Goal: Information Seeking & Learning: Learn about a topic

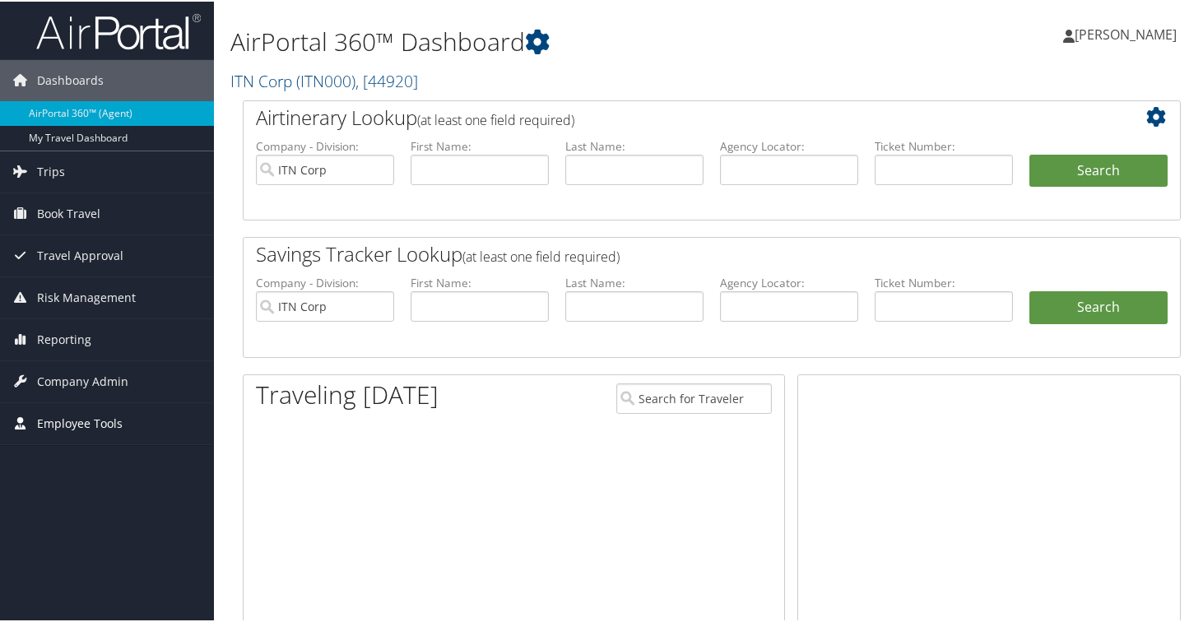
click at [76, 425] on span "Employee Tools" at bounding box center [80, 422] width 86 height 41
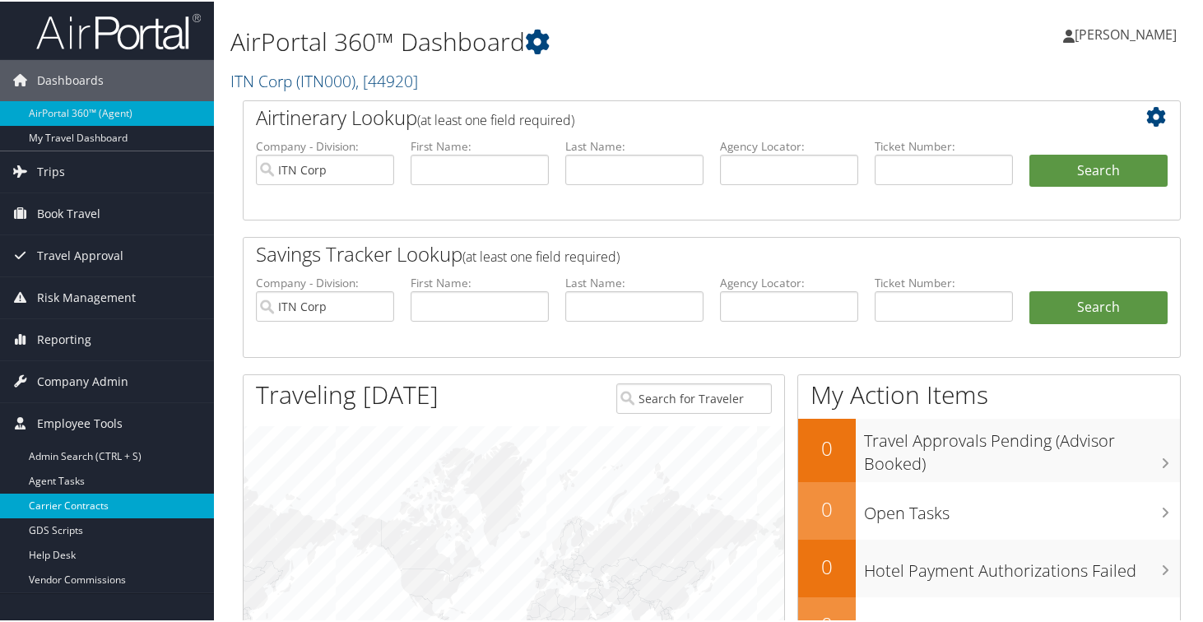
click at [96, 504] on link "Carrier Contracts" at bounding box center [107, 504] width 214 height 25
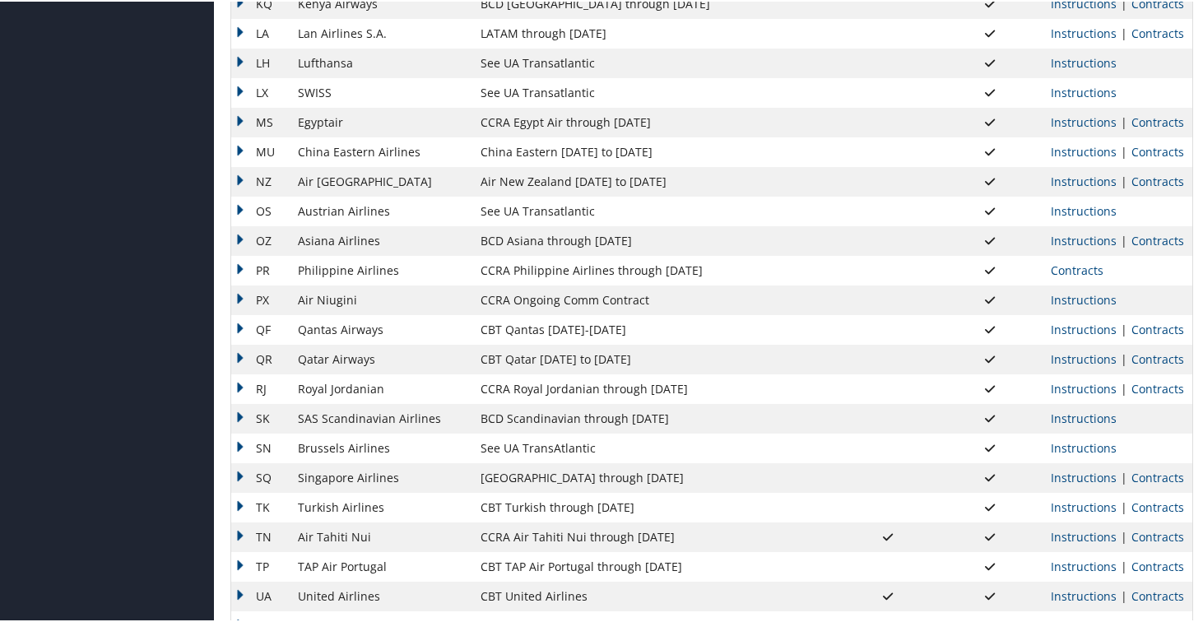
scroll to position [1301, 0]
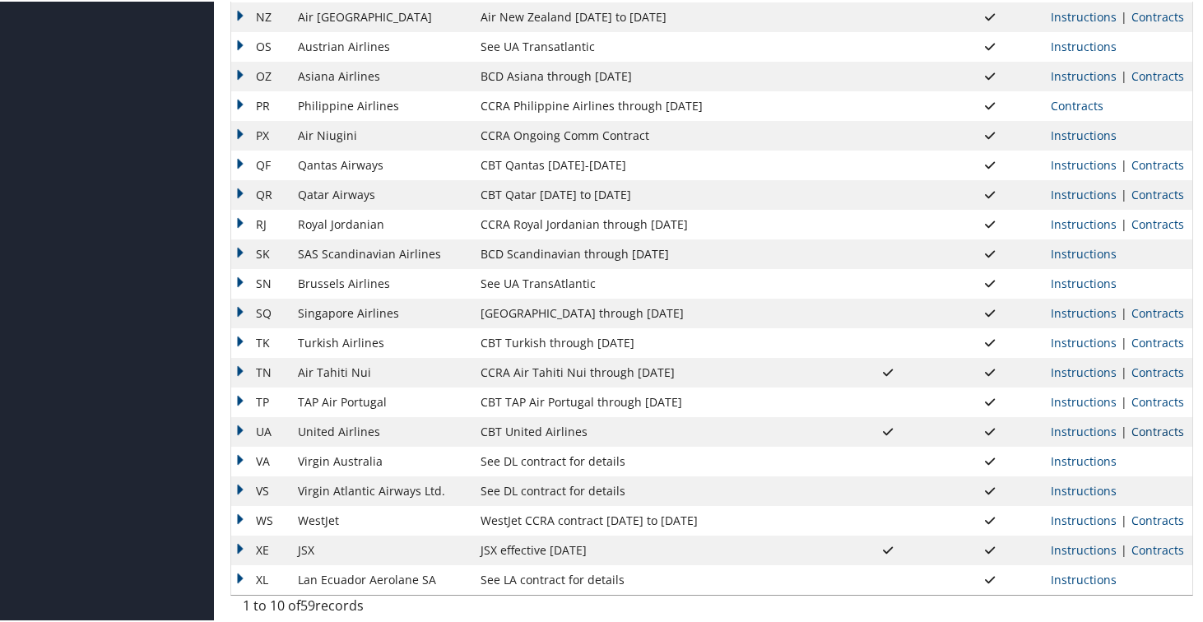
click at [1137, 429] on link "Contracts" at bounding box center [1157, 430] width 53 height 16
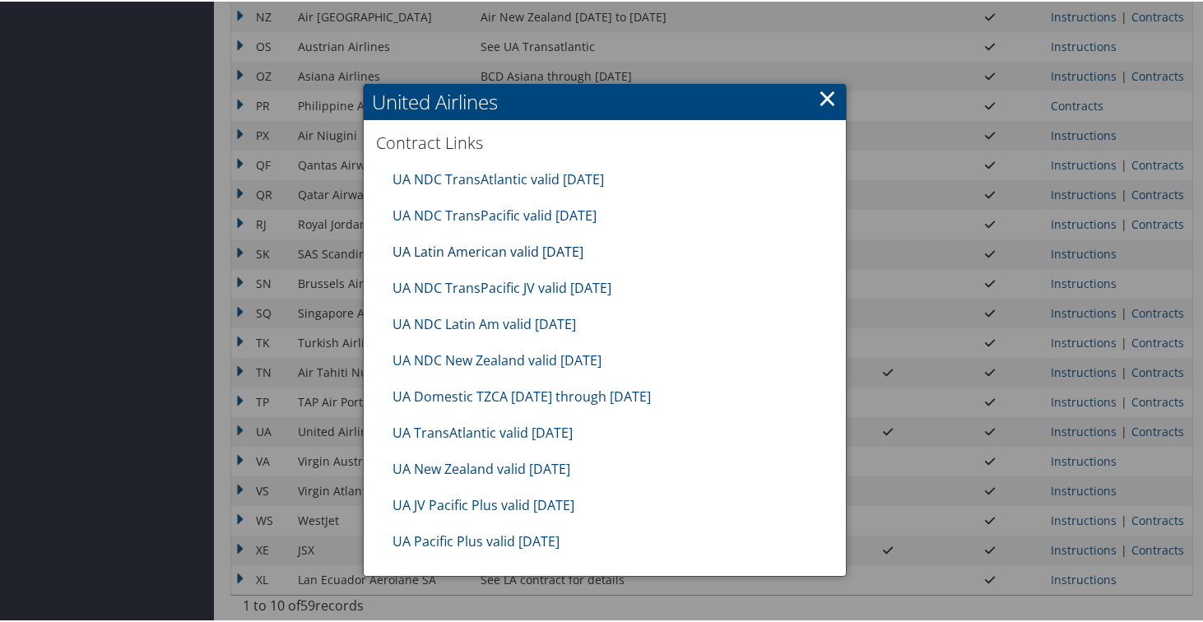
click at [552, 245] on link "UA Latin American valid [DATE]" at bounding box center [487, 250] width 191 height 18
click at [821, 94] on link "×" at bounding box center [827, 96] width 19 height 33
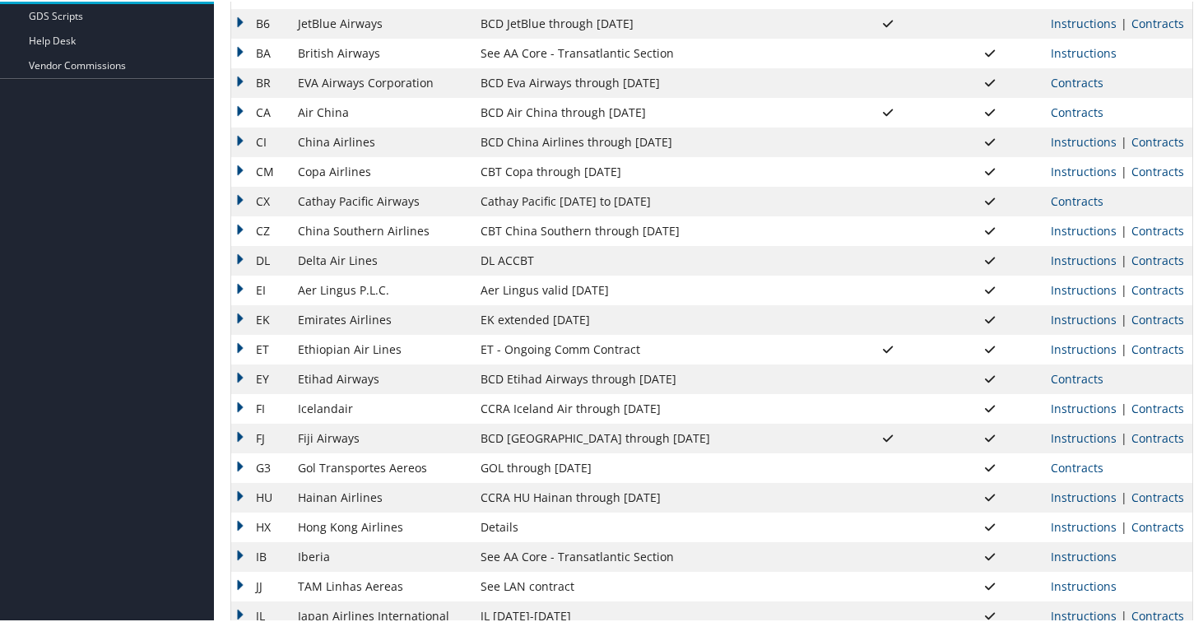
scroll to position [463, 0]
click at [1153, 234] on link "Contracts" at bounding box center [1157, 231] width 53 height 16
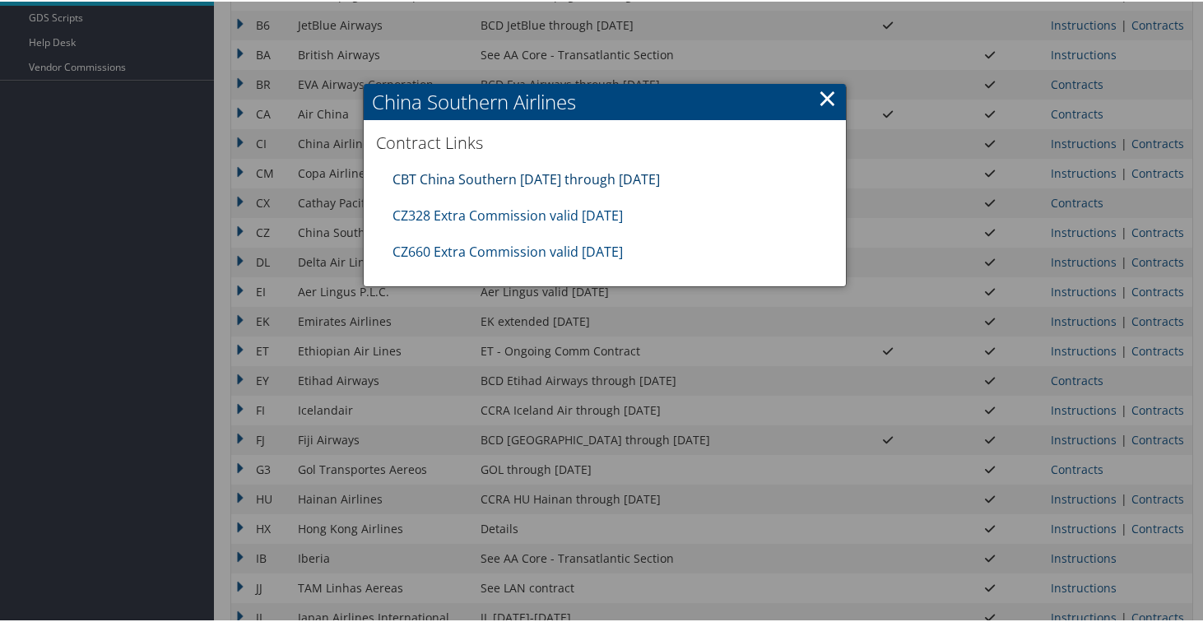
click at [556, 178] on link "CBT China Southern [DATE] through [DATE]" at bounding box center [525, 178] width 267 height 18
click at [823, 96] on link "×" at bounding box center [827, 96] width 19 height 33
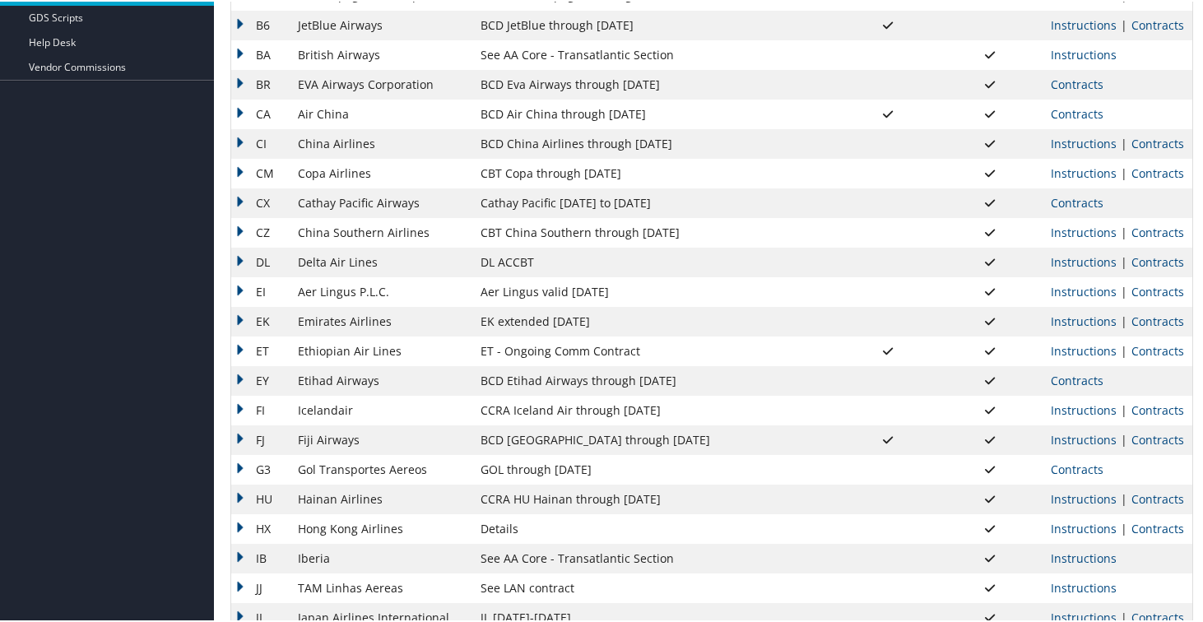
scroll to position [0, 0]
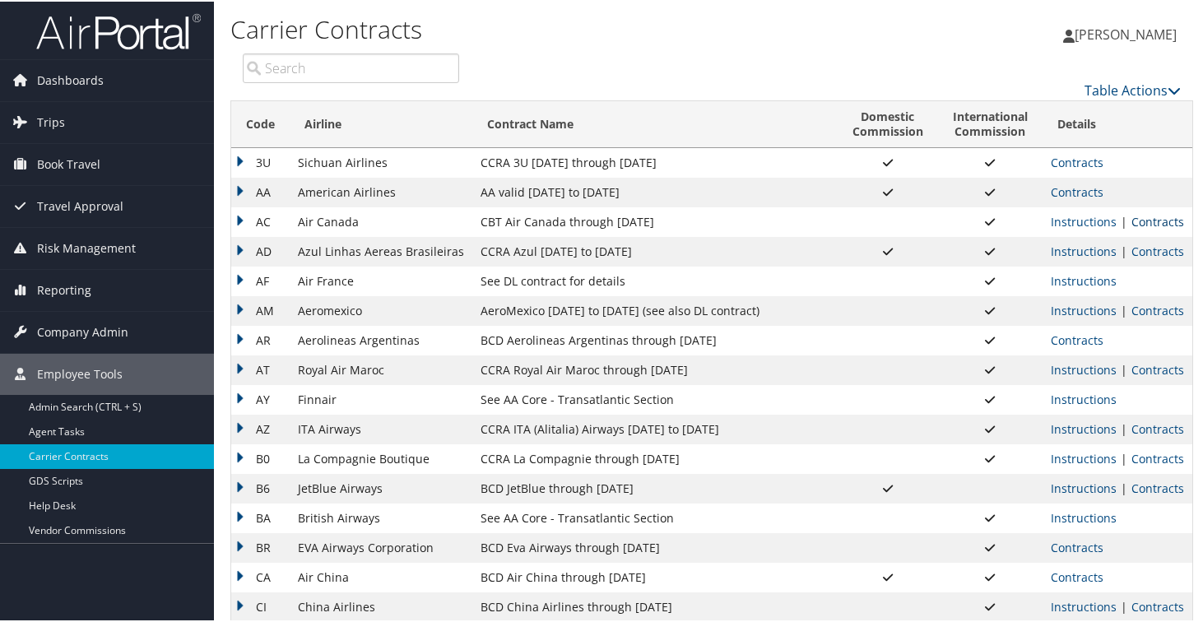
click at [1137, 225] on link "Contracts" at bounding box center [1157, 220] width 53 height 16
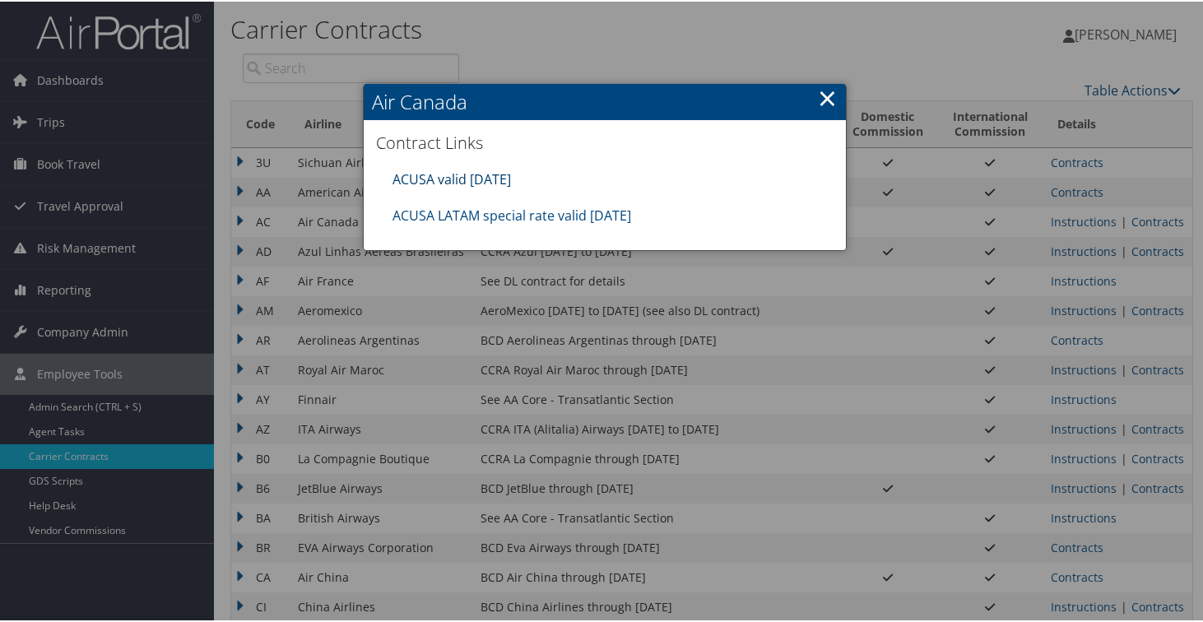
click at [490, 180] on link "ACUSA valid [DATE]" at bounding box center [451, 178] width 118 height 18
click at [819, 98] on link "×" at bounding box center [827, 96] width 19 height 33
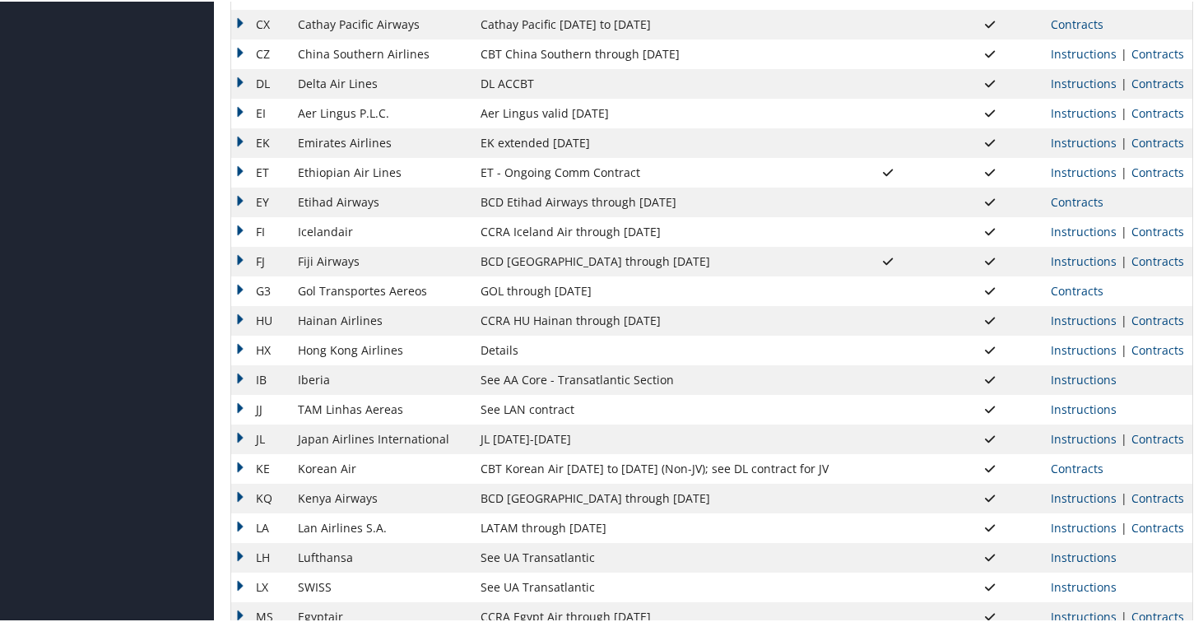
scroll to position [637, 0]
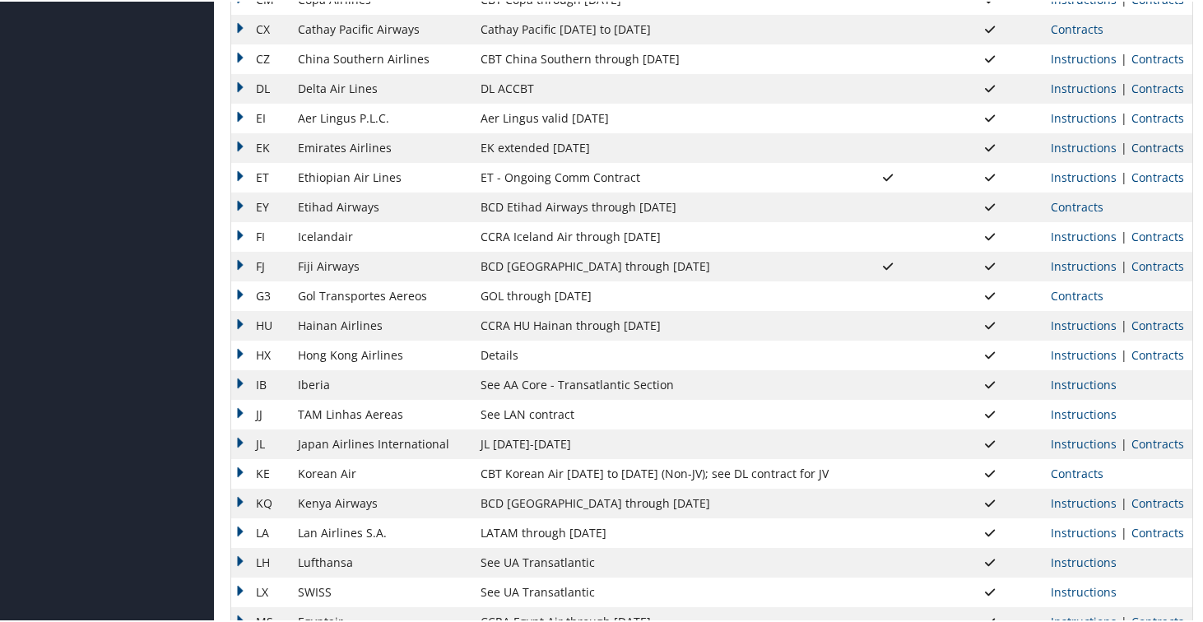
click at [1139, 151] on link "Contracts" at bounding box center [1157, 146] width 53 height 16
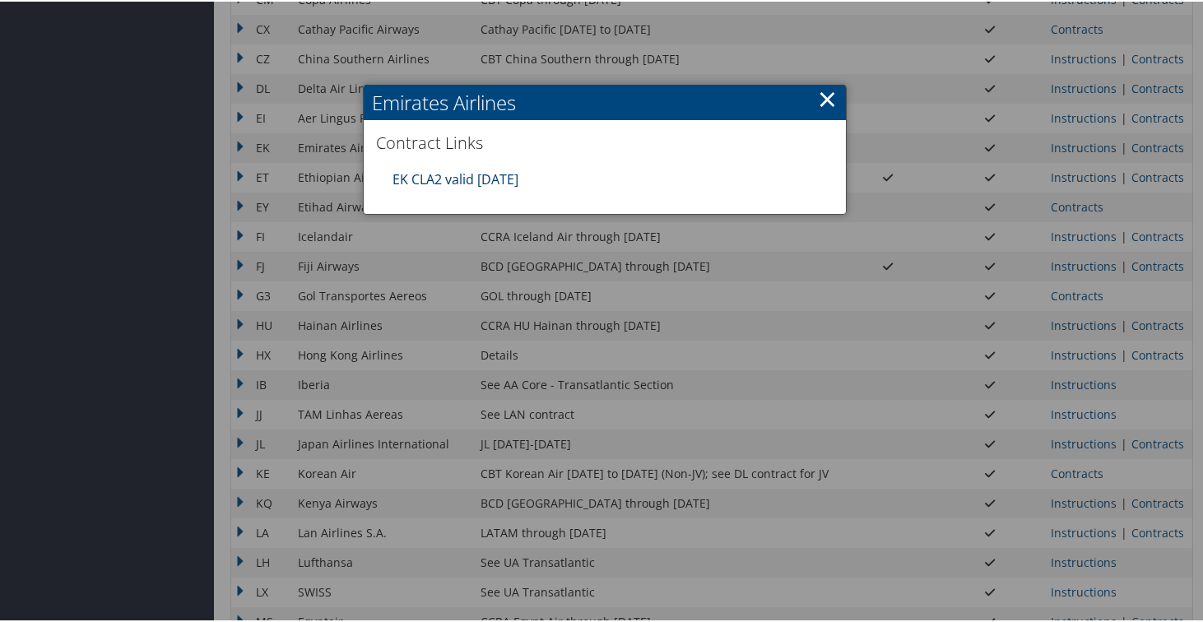
click at [518, 177] on link "EK CLA2 valid [DATE]" at bounding box center [455, 178] width 126 height 18
click at [818, 99] on link "×" at bounding box center [827, 97] width 19 height 33
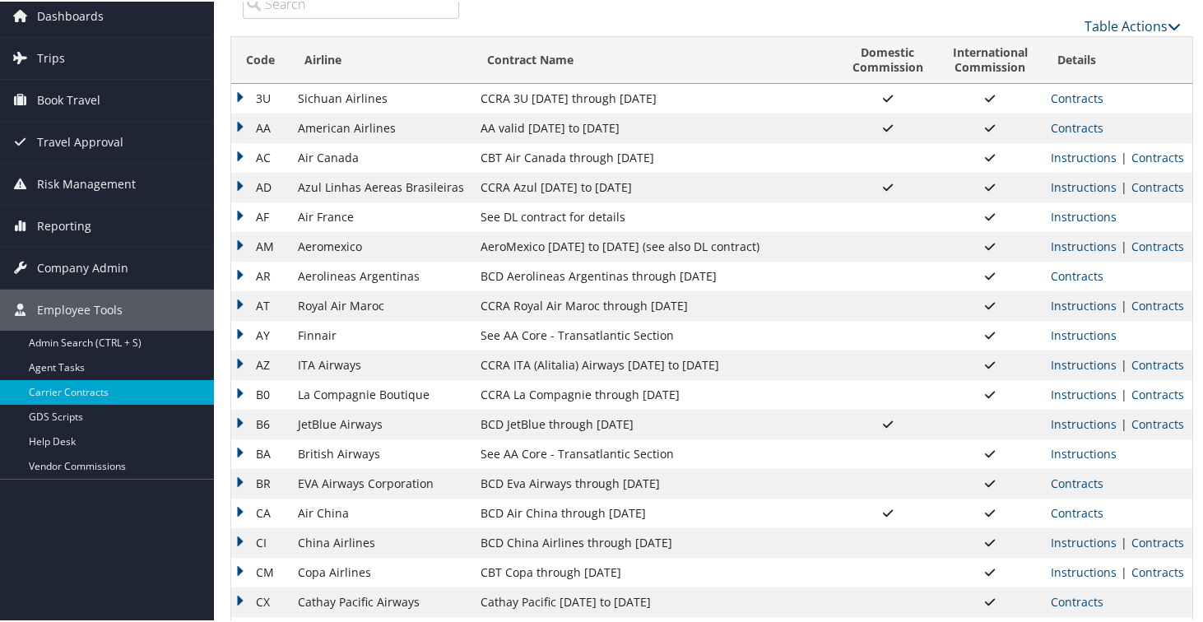
scroll to position [0, 0]
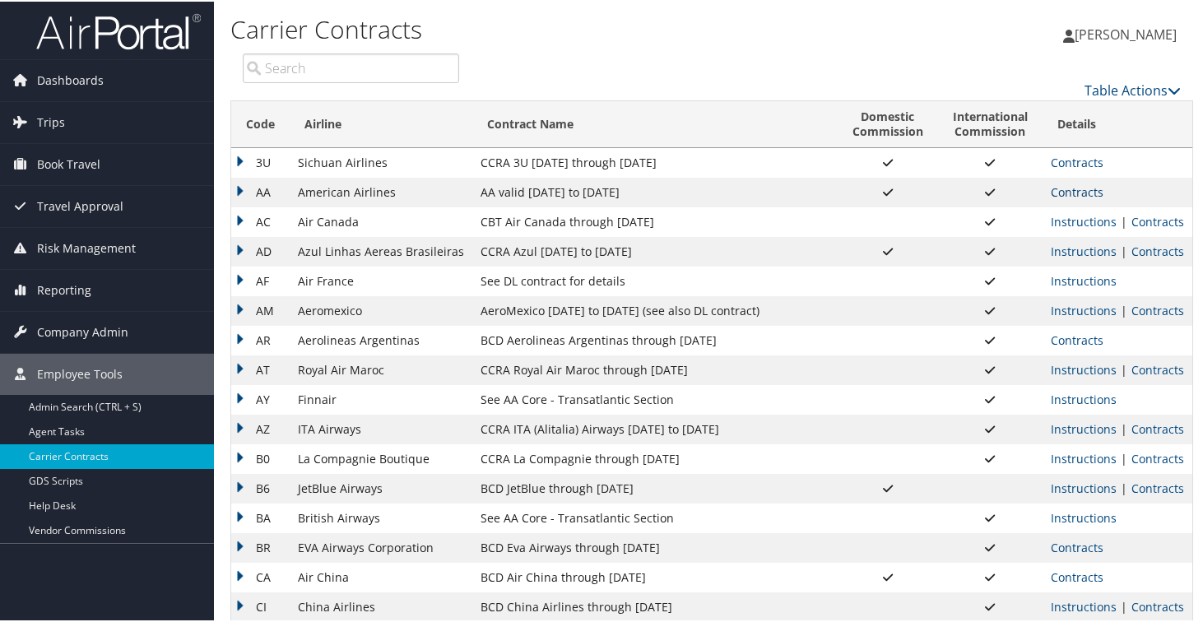
click at [1068, 193] on link "Contracts" at bounding box center [1077, 191] width 53 height 16
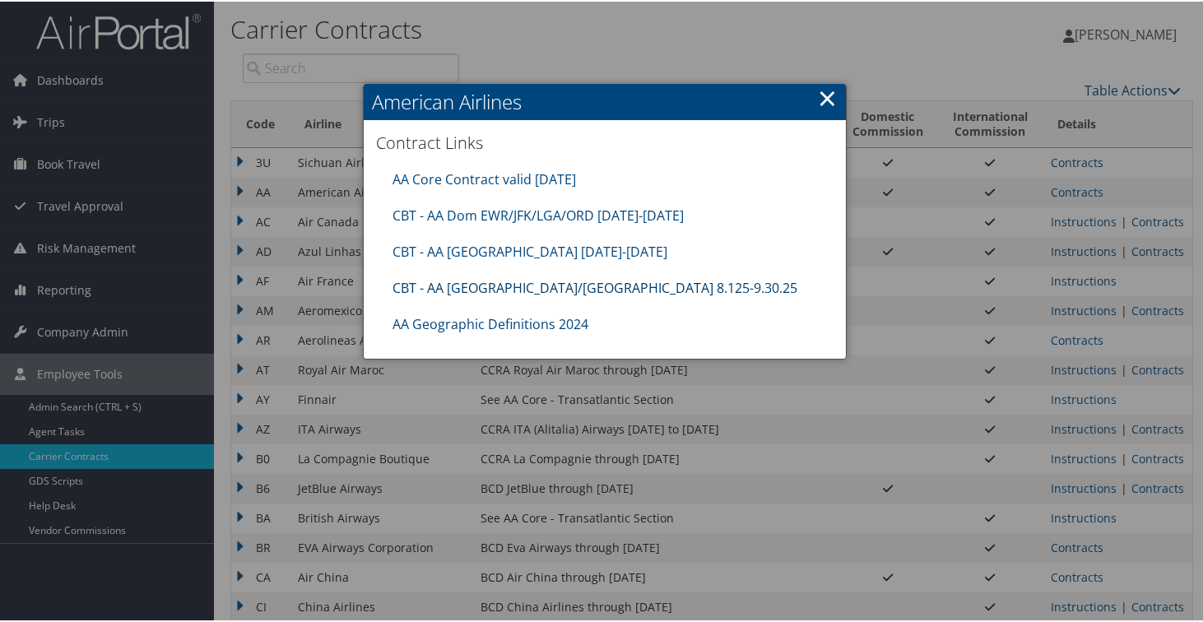
click at [589, 290] on link "CBT - AA [GEOGRAPHIC_DATA]/[GEOGRAPHIC_DATA] 8.125-9.30.25" at bounding box center [594, 286] width 405 height 18
click at [824, 93] on link "×" at bounding box center [827, 96] width 19 height 33
